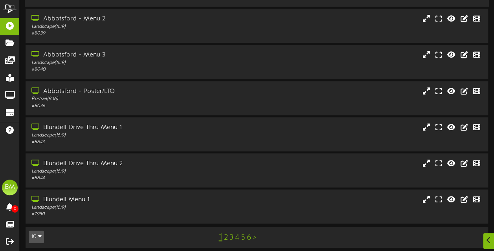
scroll to position [177, 0]
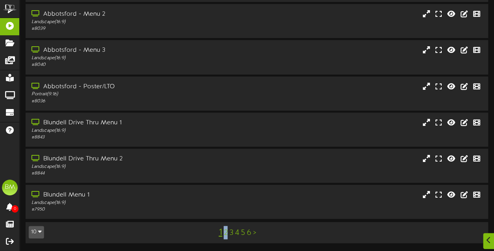
click at [223, 236] on link "2" at bounding box center [225, 233] width 4 height 9
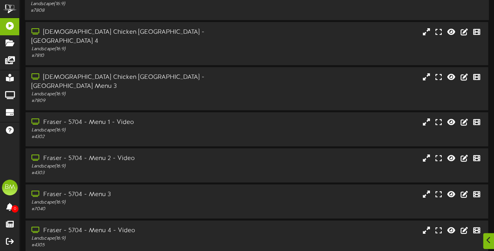
scroll to position [177, 0]
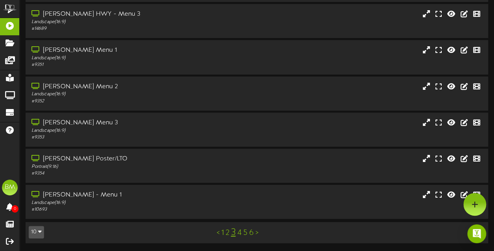
scroll to position [177, 0]
click at [240, 235] on link "4" at bounding box center [239, 233] width 4 height 9
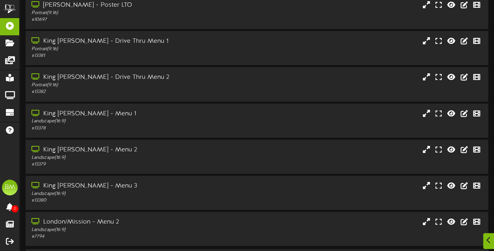
scroll to position [177, 0]
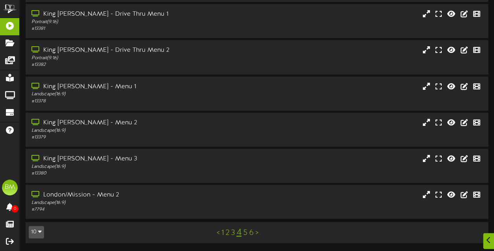
click at [244, 234] on link "5" at bounding box center [245, 233] width 4 height 9
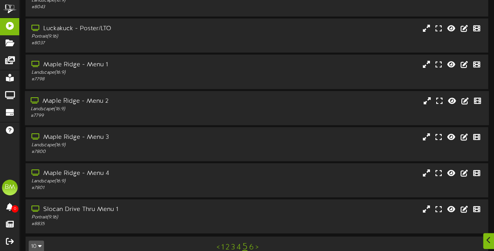
scroll to position [177, 0]
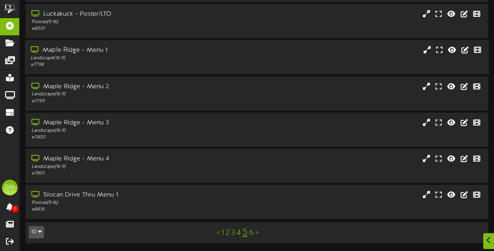
click at [167, 55] on div "Landscape ( 16:9 )" at bounding box center [121, 58] width 181 height 7
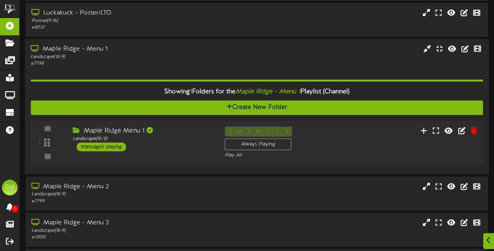
click at [121, 148] on div "1 messages playing" at bounding box center [101, 147] width 49 height 9
